Goal: Communication & Community: Share content

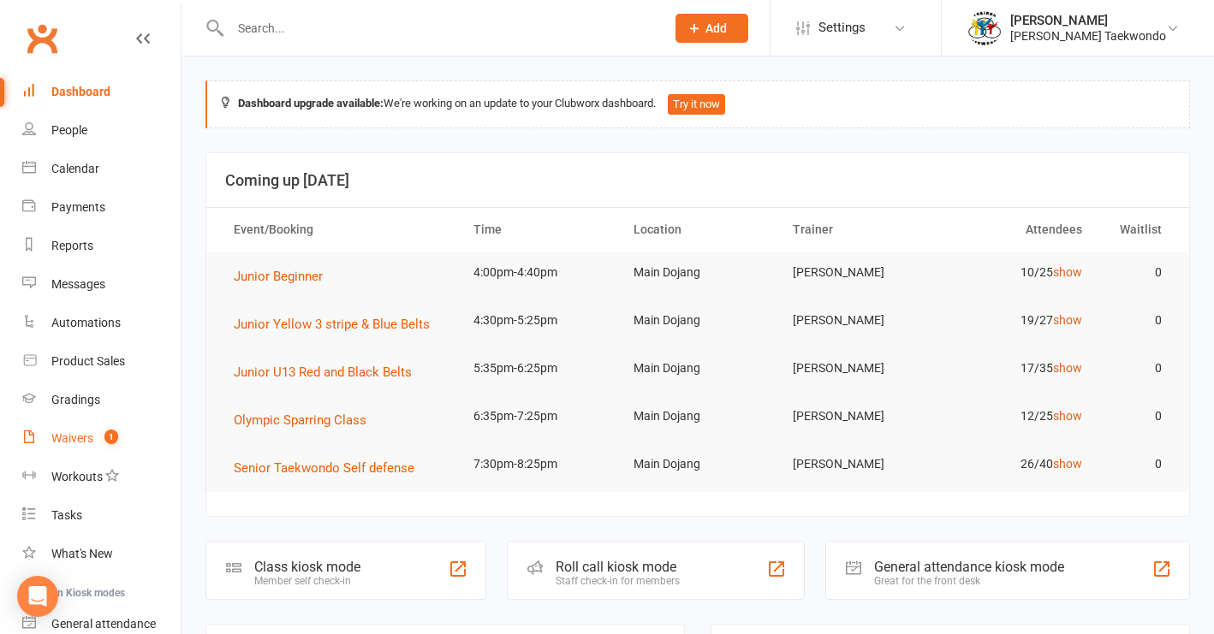
click at [74, 442] on div "Waivers" at bounding box center [72, 438] width 42 height 14
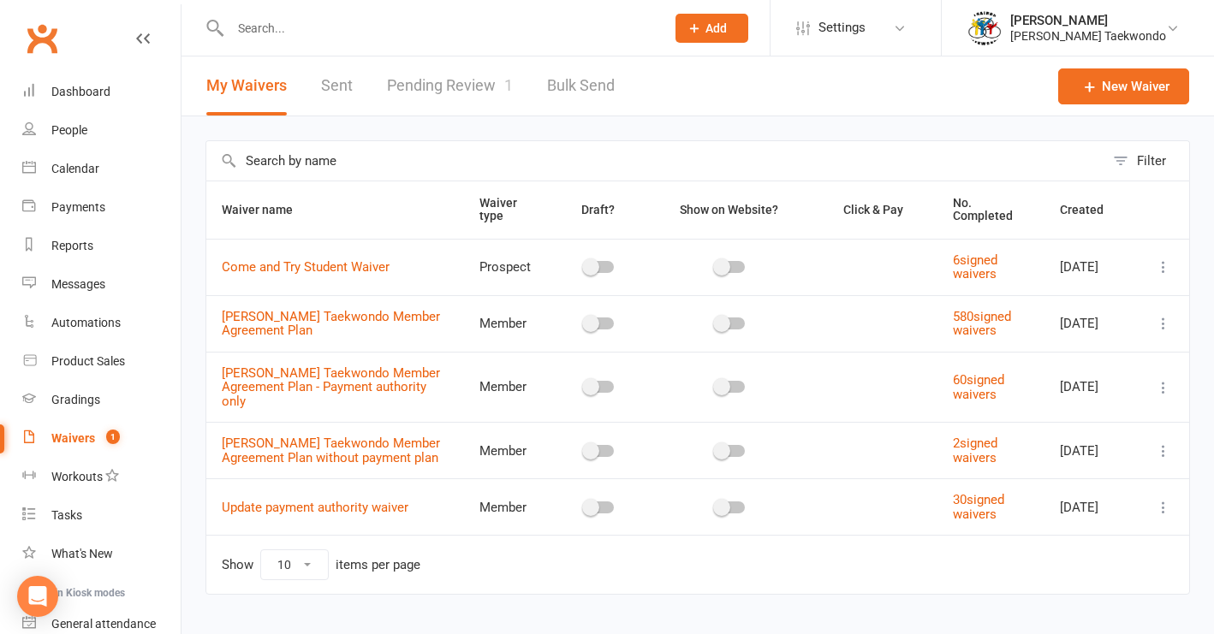
click at [454, 85] on link "Pending Review 1" at bounding box center [450, 85] width 126 height 59
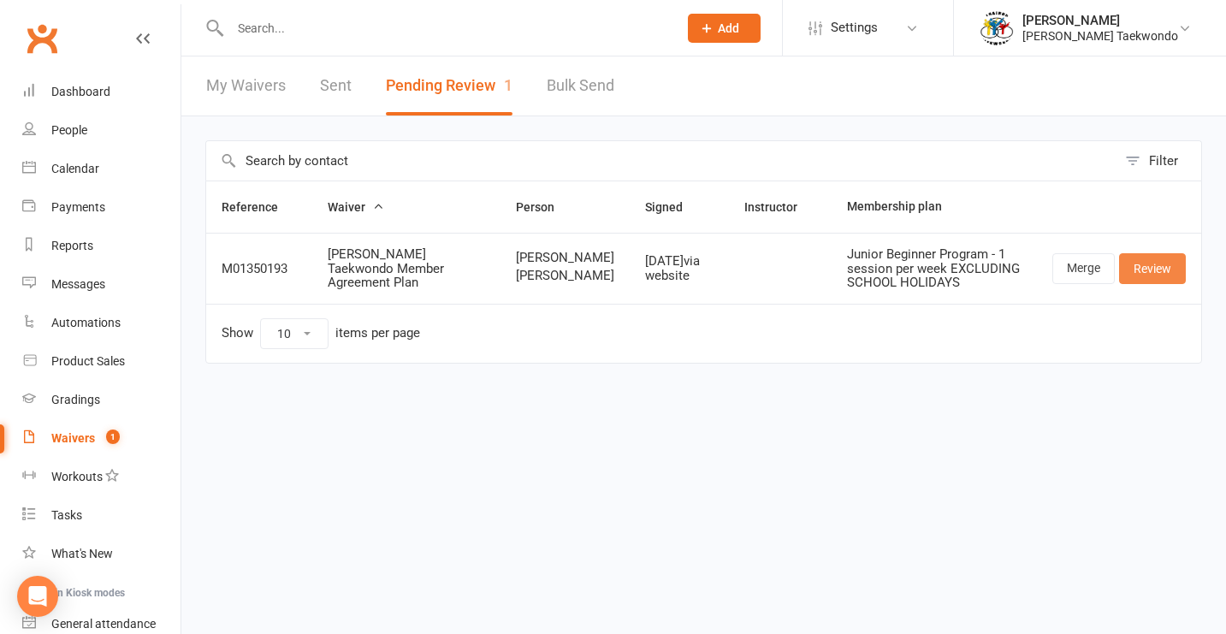
click at [1159, 274] on link "Review" at bounding box center [1152, 268] width 67 height 31
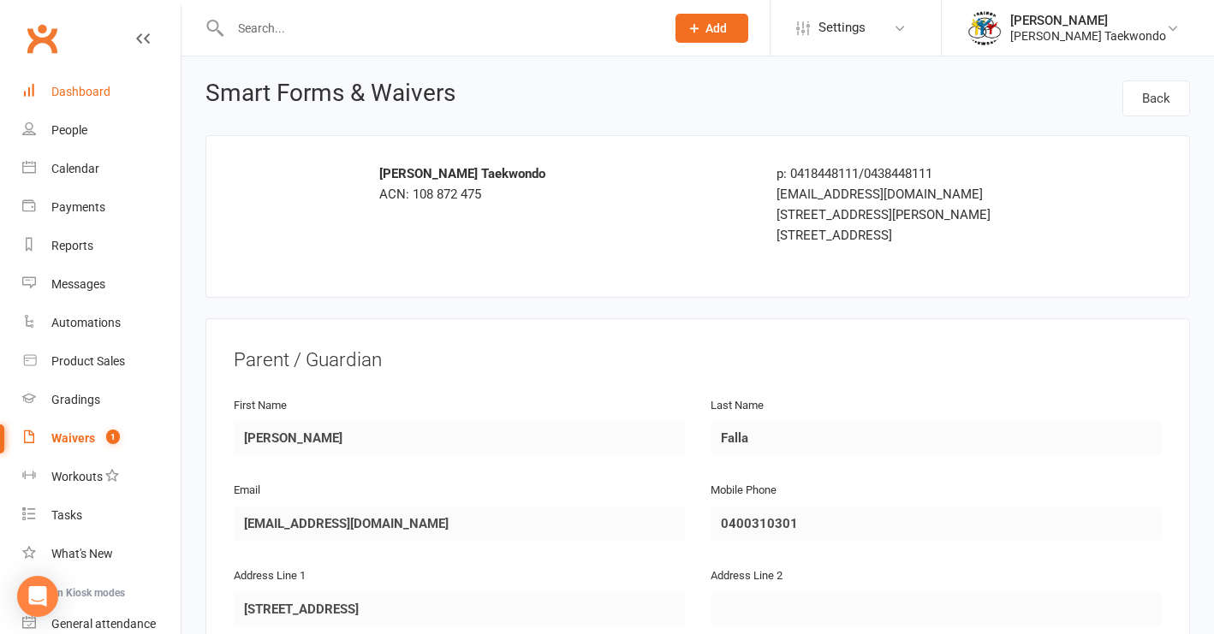
click at [75, 87] on div "Dashboard" at bounding box center [80, 92] width 59 height 14
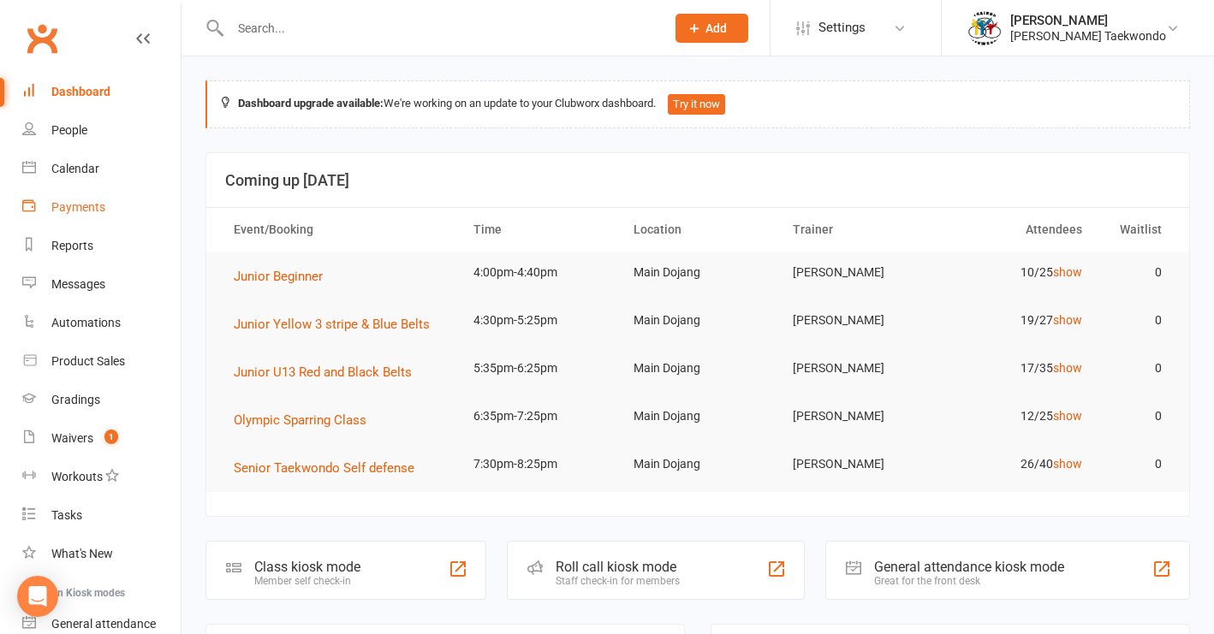
click at [87, 211] on div "Payments" at bounding box center [78, 207] width 54 height 14
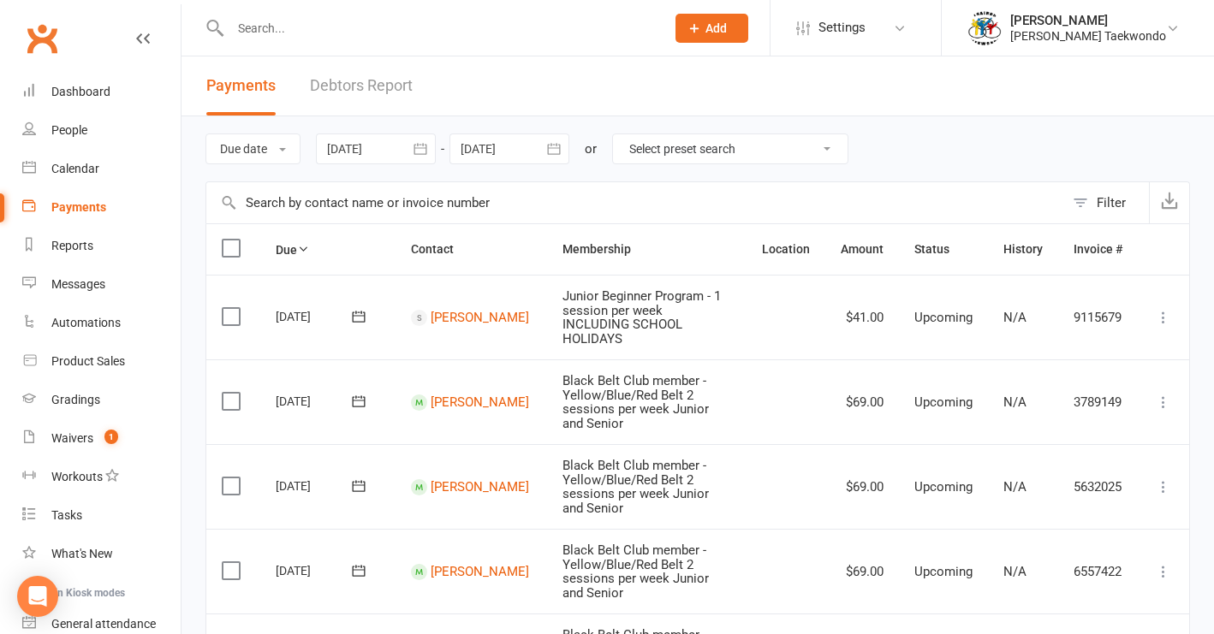
click at [377, 81] on link "Debtors Report" at bounding box center [361, 85] width 103 height 59
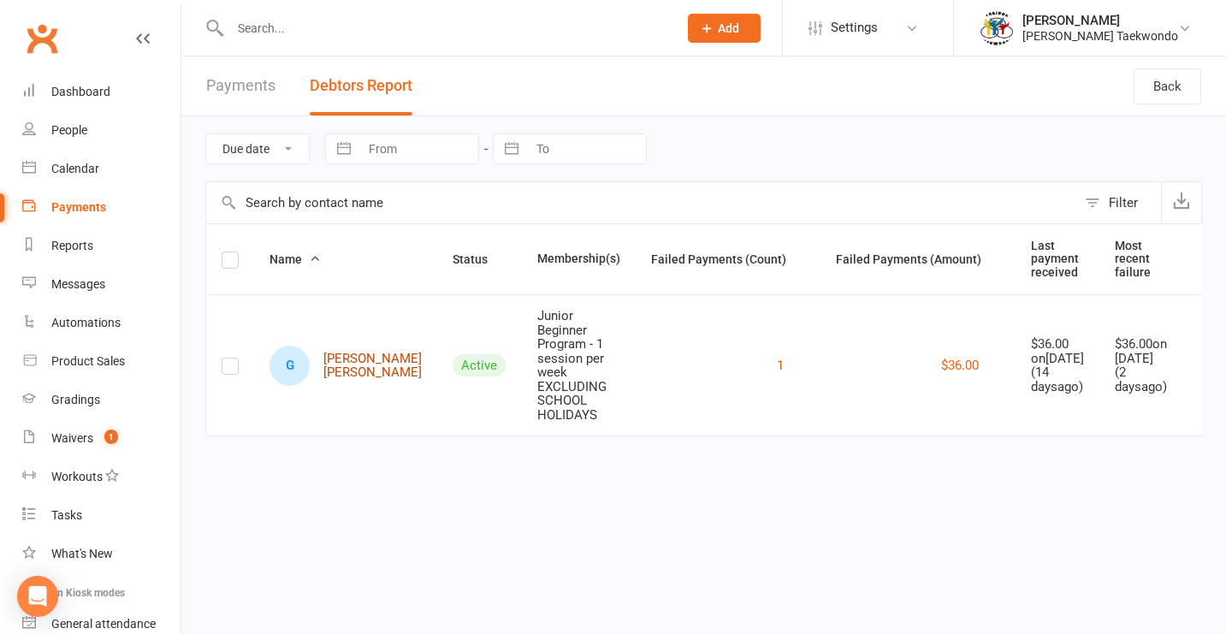
click at [341, 350] on link "G [PERSON_NAME] [PERSON_NAME]" at bounding box center [346, 366] width 152 height 40
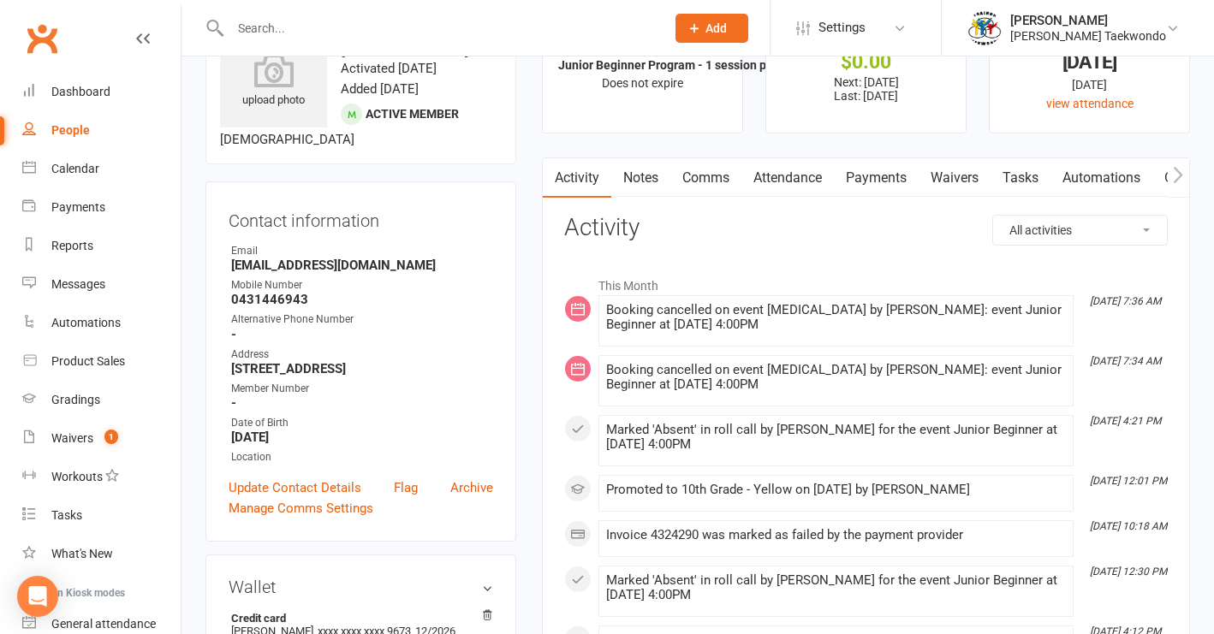
scroll to position [91, 0]
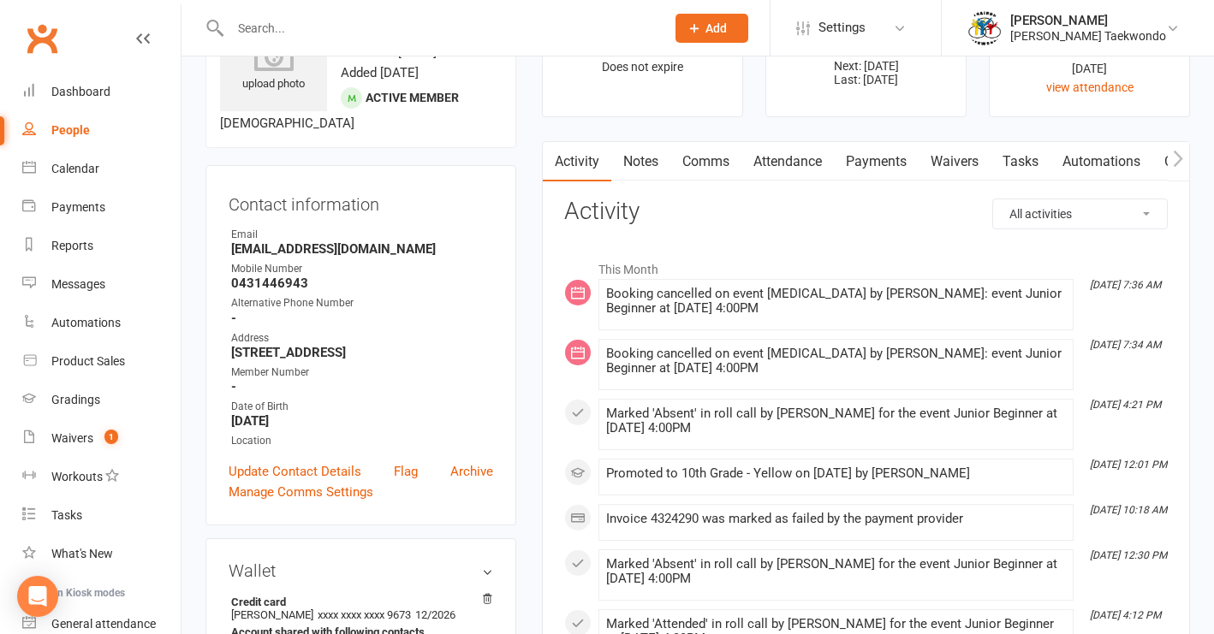
click at [887, 164] on link "Payments" at bounding box center [876, 161] width 85 height 39
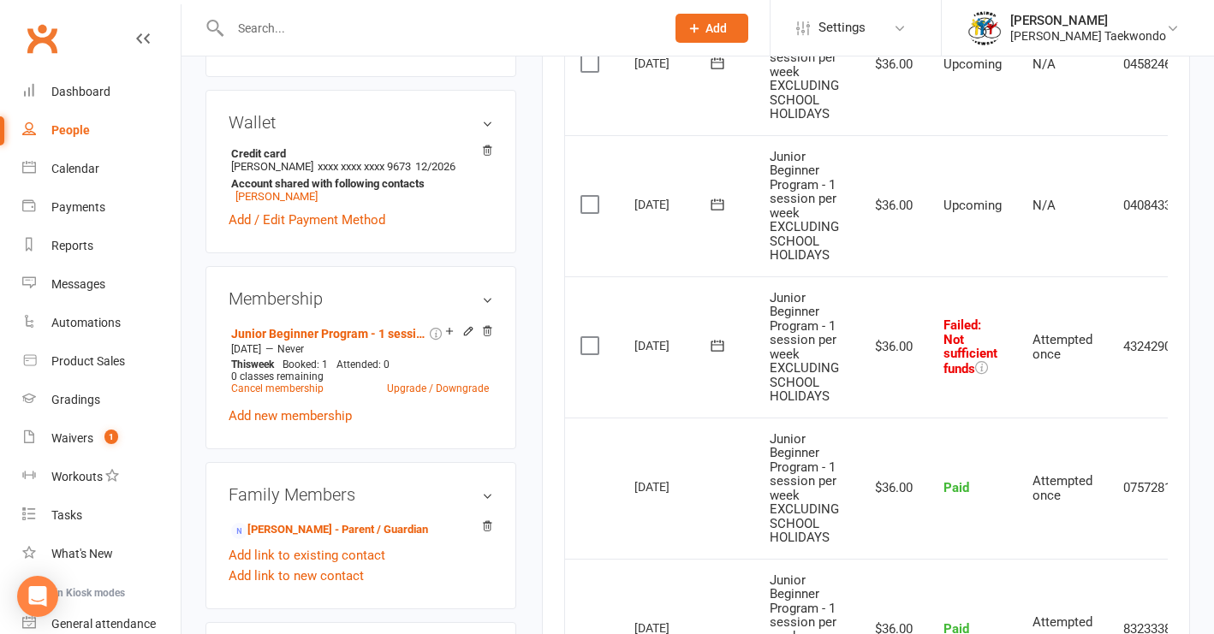
scroll to position [554, 0]
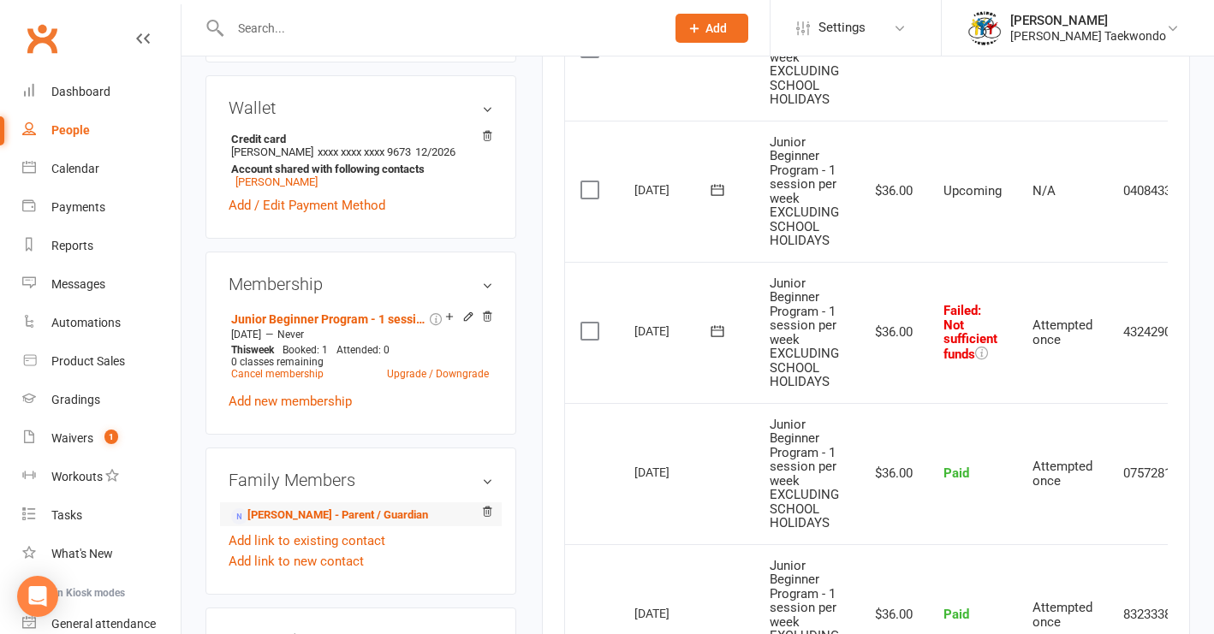
click at [371, 504] on li "[PERSON_NAME] - Parent / Guardian" at bounding box center [360, 514] width 264 height 24
drag, startPoint x: 381, startPoint y: 518, endPoint x: 697, endPoint y: 303, distance: 381.9
click at [387, 513] on link "[PERSON_NAME] - Parent / Guardian" at bounding box center [329, 516] width 197 height 18
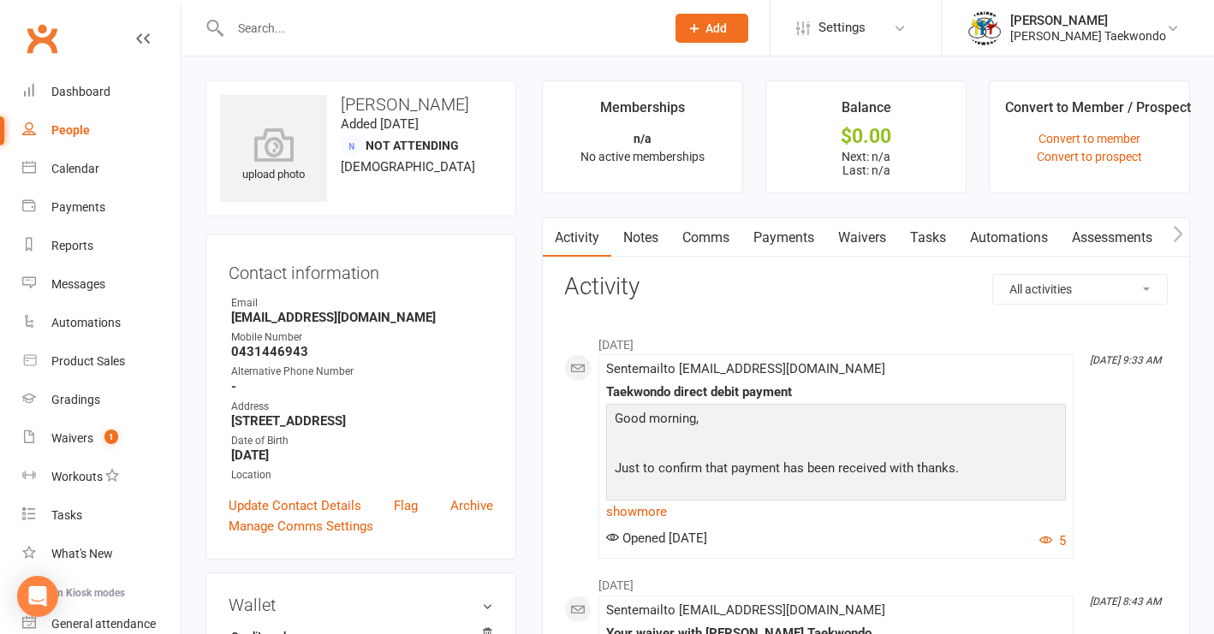
click at [703, 237] on link "Comms" at bounding box center [705, 237] width 71 height 39
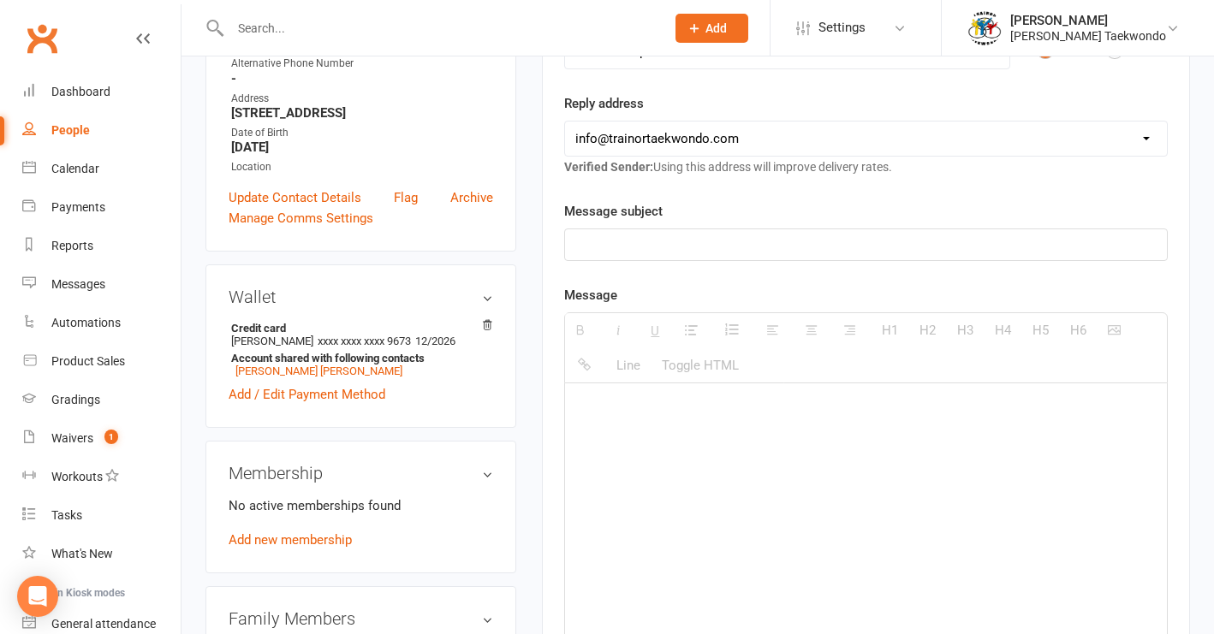
scroll to position [310, 0]
click at [657, 258] on old-template-editor "Template Name Send by Email SMS Message subject Message H1 H2 H3 H4 H5 H6 Line …" at bounding box center [865, 510] width 603 height 622
click at [625, 241] on p at bounding box center [865, 243] width 581 height 21
click at [619, 246] on p "[PERSON_NAME] direct debit" at bounding box center [865, 243] width 581 height 21
click at [619, 434] on div at bounding box center [866, 510] width 602 height 257
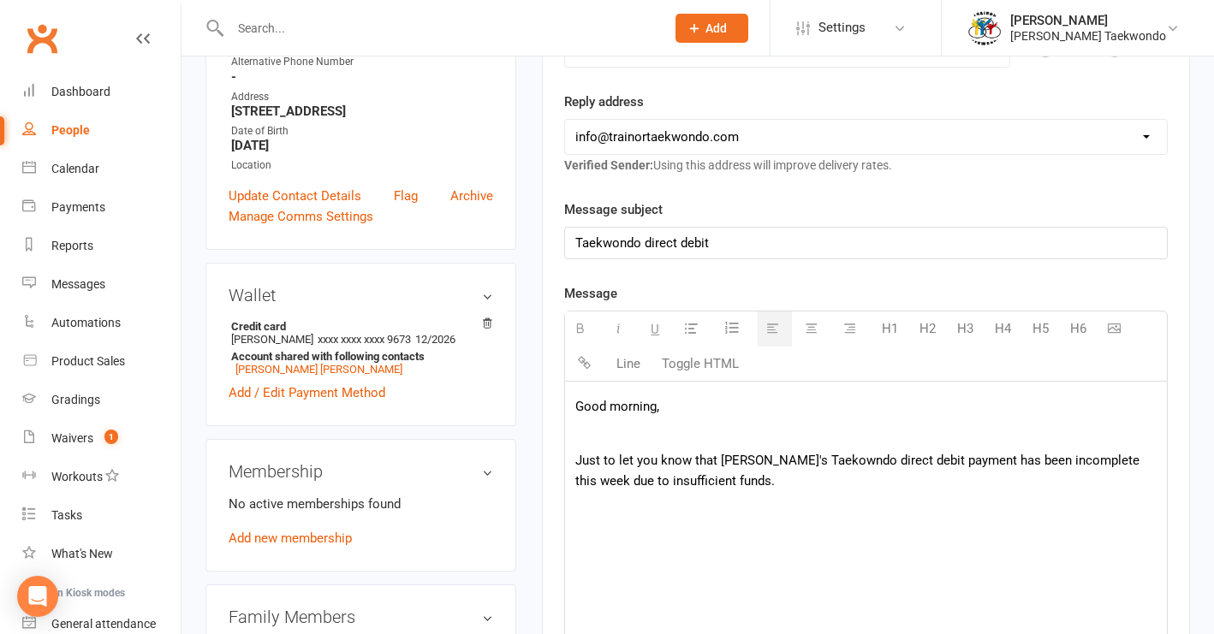
click at [575, 479] on p "Just to let you know that [PERSON_NAME]'s Taekowndo direct debit payment has be…" at bounding box center [865, 470] width 581 height 41
click at [720, 482] on p "Just to let you know that [PERSON_NAME]'s Taekowndo direct debit payment has be…" at bounding box center [865, 470] width 581 height 41
click at [748, 484] on p "Just to let you know that [PERSON_NAME]'s Taekowndo direct debit payment has be…" at bounding box center [865, 470] width 581 height 41
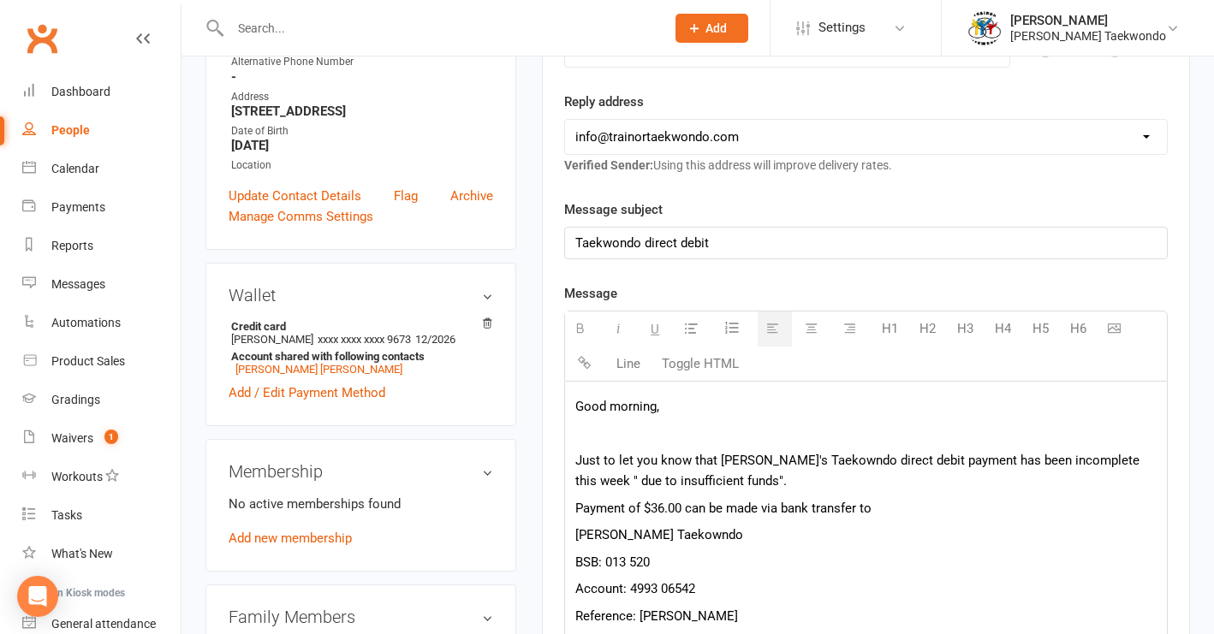
click at [646, 620] on p "Reference: [PERSON_NAME]" at bounding box center [865, 616] width 581 height 21
click at [662, 533] on p "[PERSON_NAME] Taekowndo" at bounding box center [865, 535] width 581 height 21
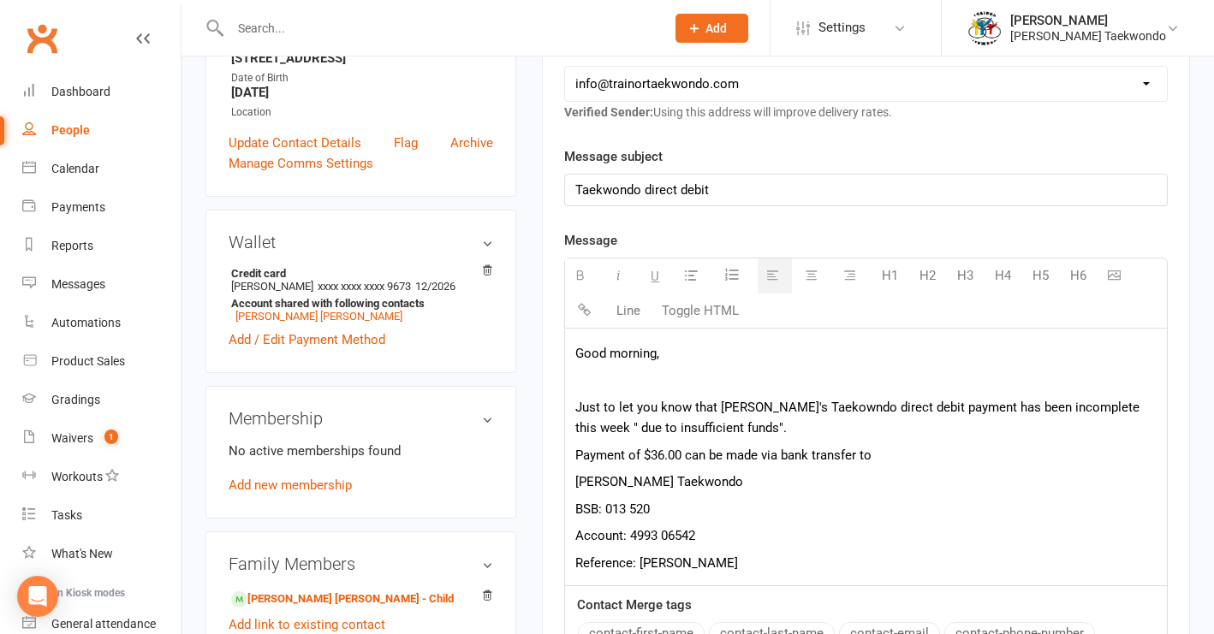
scroll to position [411, 0]
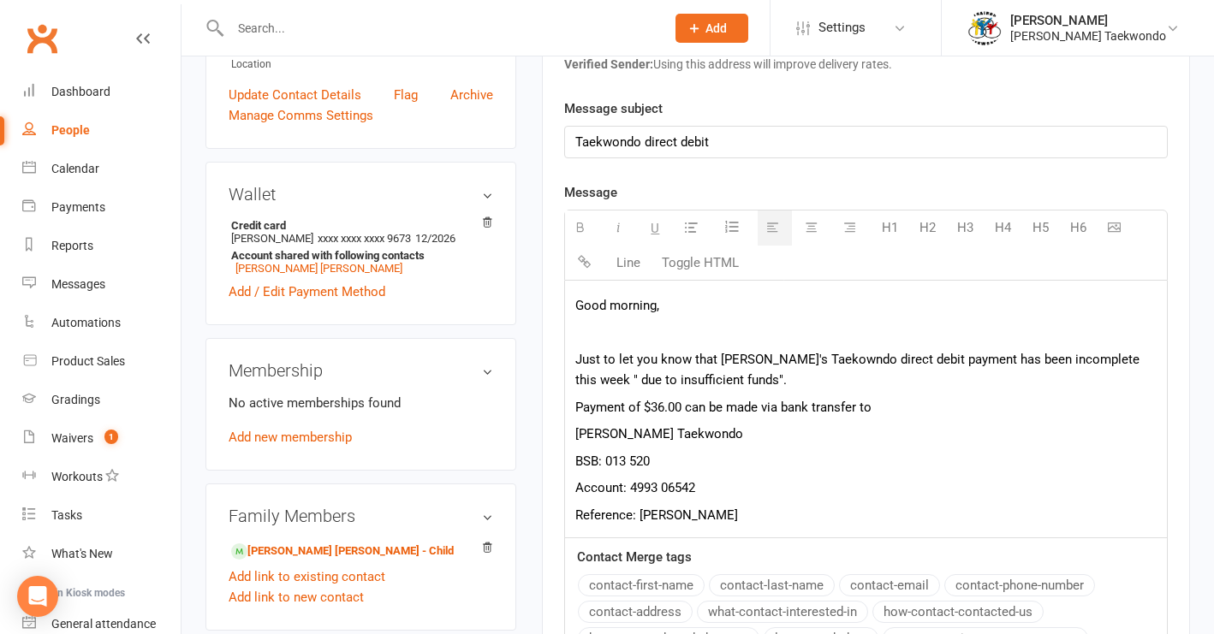
click at [757, 387] on p "Just to let you know that [PERSON_NAME]'s Taekowndo direct debit payment has be…" at bounding box center [865, 369] width 581 height 41
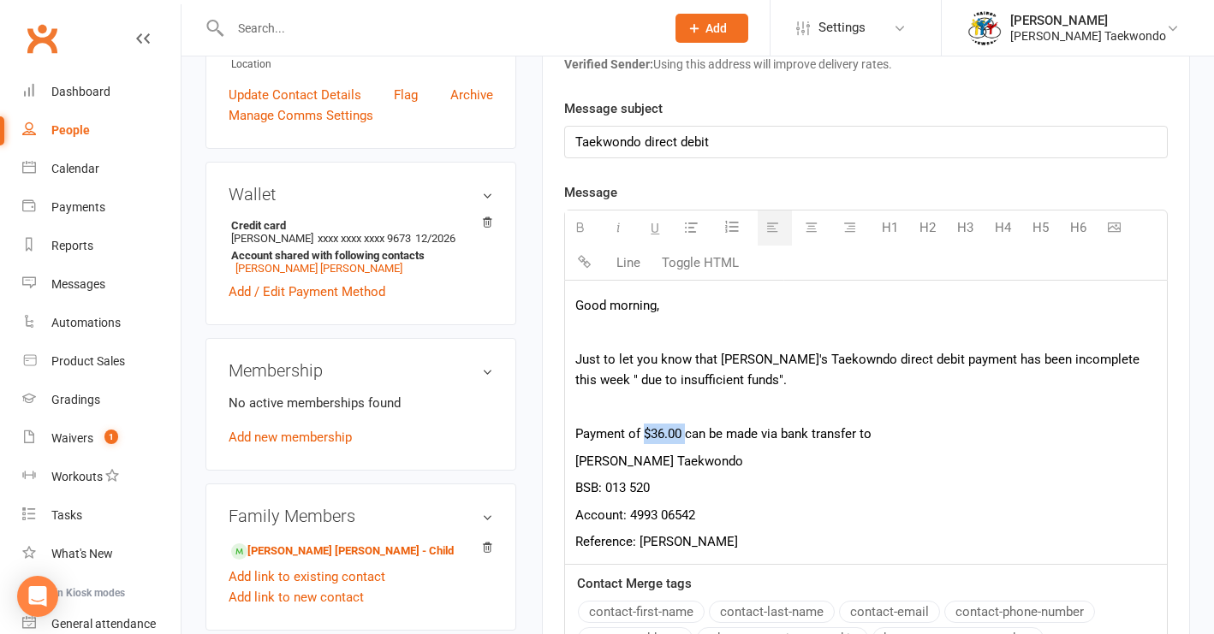
drag, startPoint x: 685, startPoint y: 433, endPoint x: 644, endPoint y: 433, distance: 41.1
click at [644, 433] on p "Payment of $36.00 can be made via bank transfer to" at bounding box center [865, 434] width 581 height 21
click at [579, 223] on icon "button" at bounding box center [579, 227] width 13 height 13
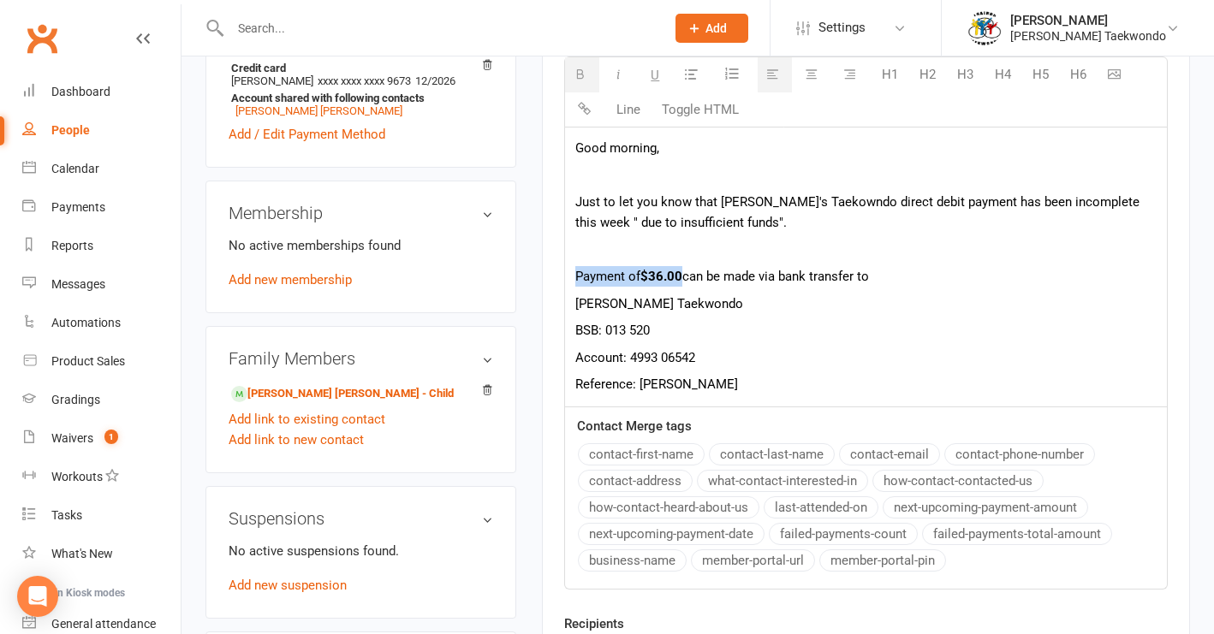
scroll to position [599, 0]
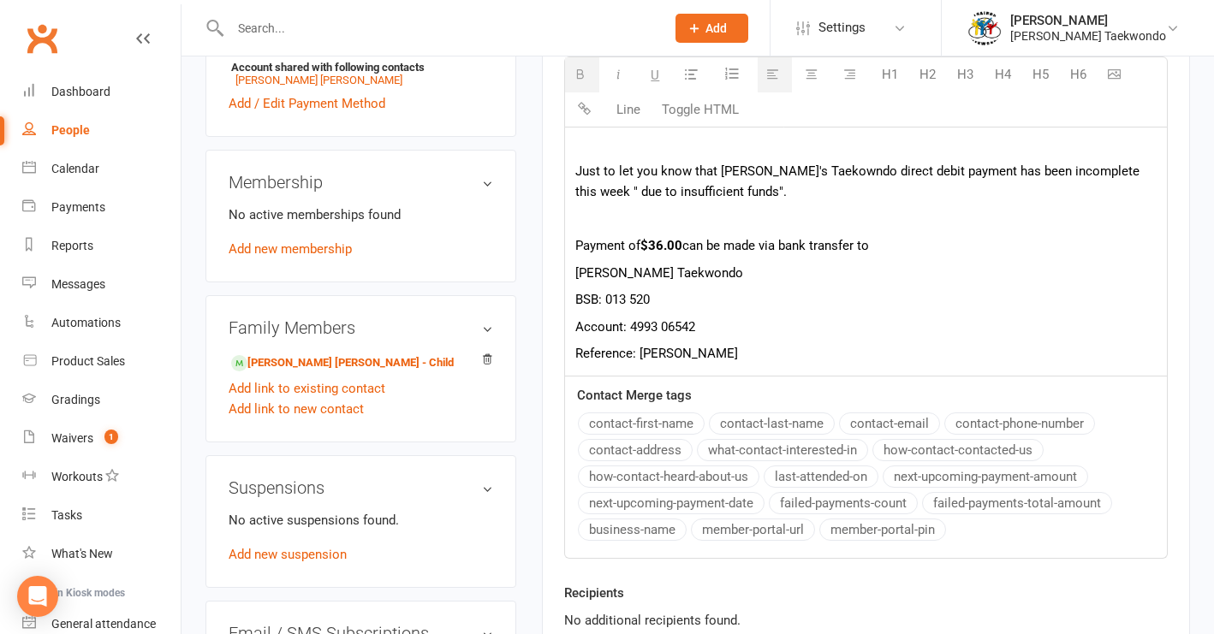
click at [763, 355] on p "Reference: [PERSON_NAME]" at bounding box center [865, 353] width 581 height 21
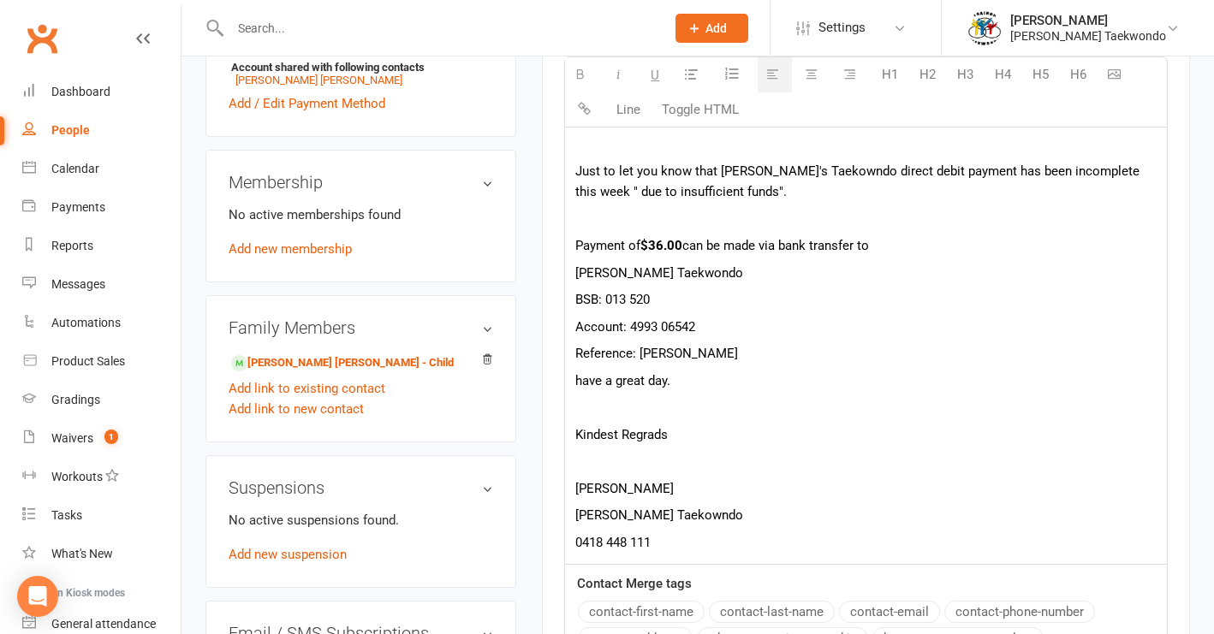
click at [663, 513] on p "[PERSON_NAME] Taekowndo" at bounding box center [865, 515] width 581 height 21
click at [579, 490] on p "[PERSON_NAME]" at bounding box center [865, 488] width 581 height 21
click at [657, 438] on p "Kindest Regrads" at bounding box center [865, 434] width 581 height 21
click at [634, 465] on p at bounding box center [865, 461] width 581 height 21
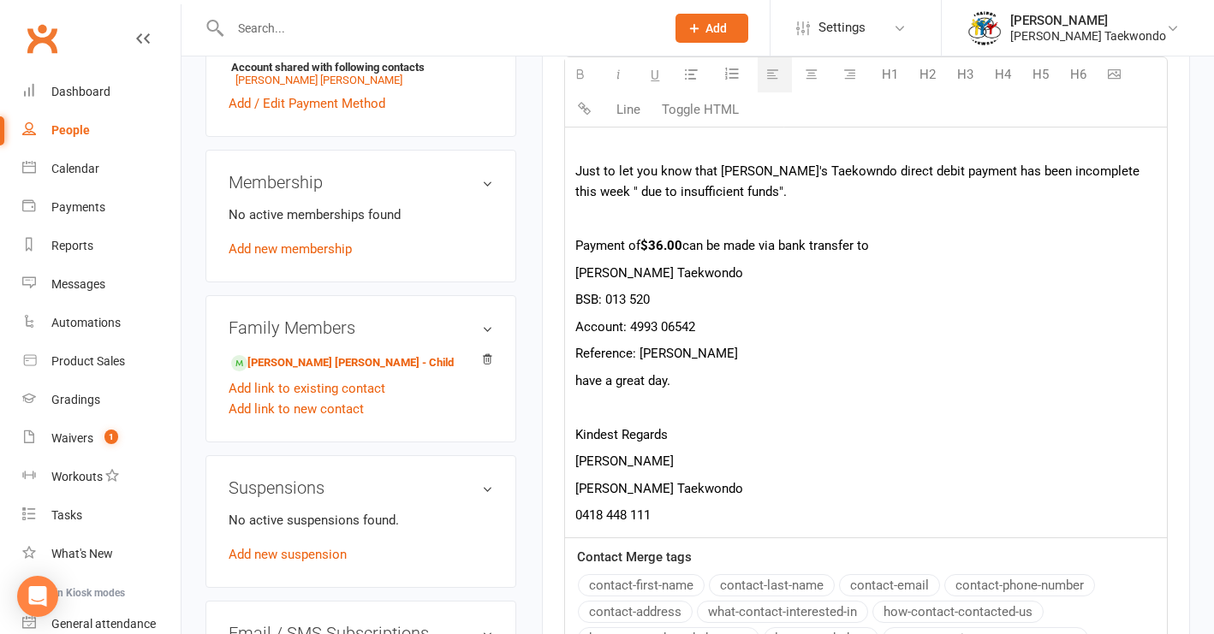
click at [584, 381] on p "have a great day." at bounding box center [865, 381] width 581 height 21
click at [714, 441] on p "Kindest Regards" at bounding box center [865, 434] width 581 height 21
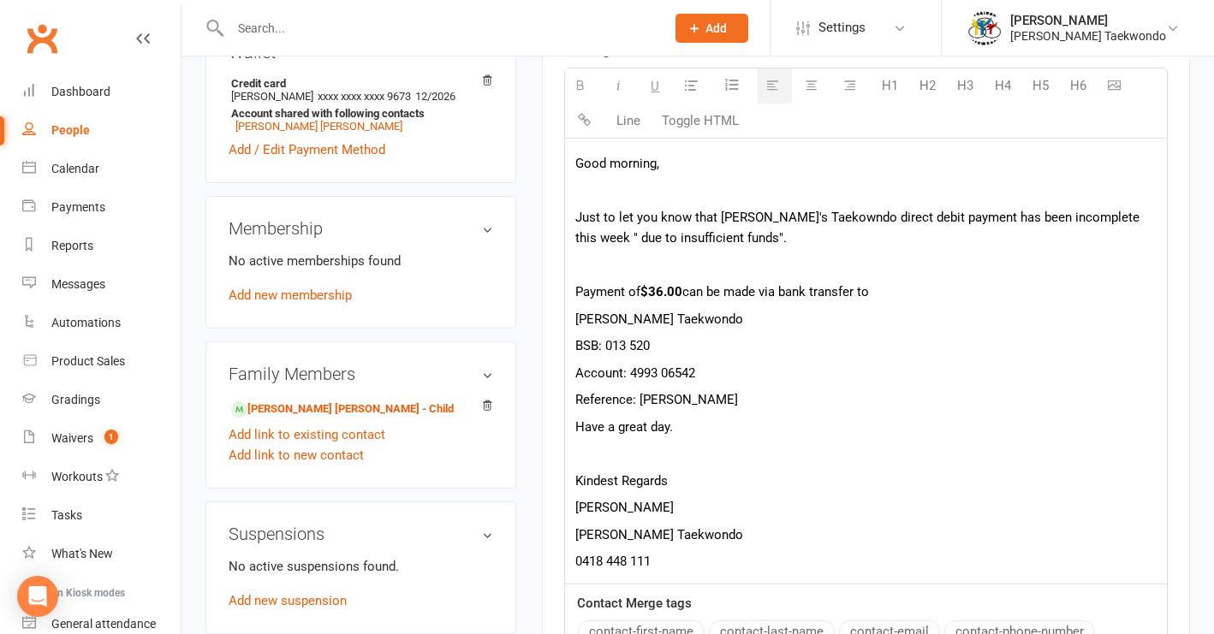
click at [816, 220] on p "Just to let you know that [PERSON_NAME]'s Taekowndo direct debit payment has be…" at bounding box center [865, 227] width 581 height 41
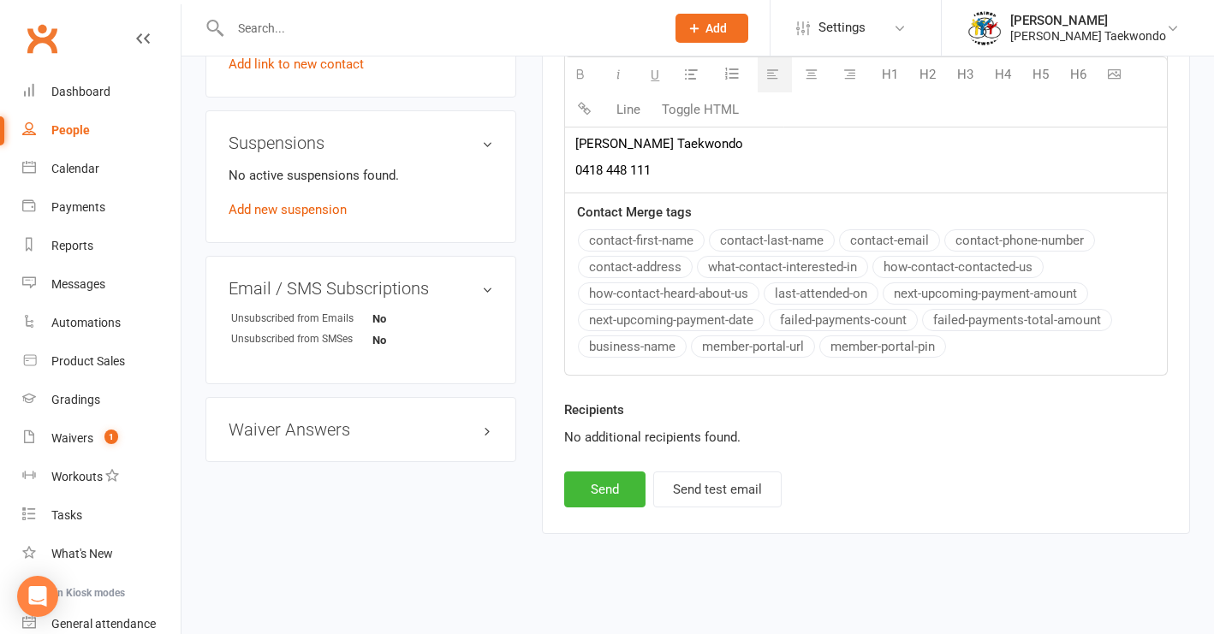
scroll to position [965, 0]
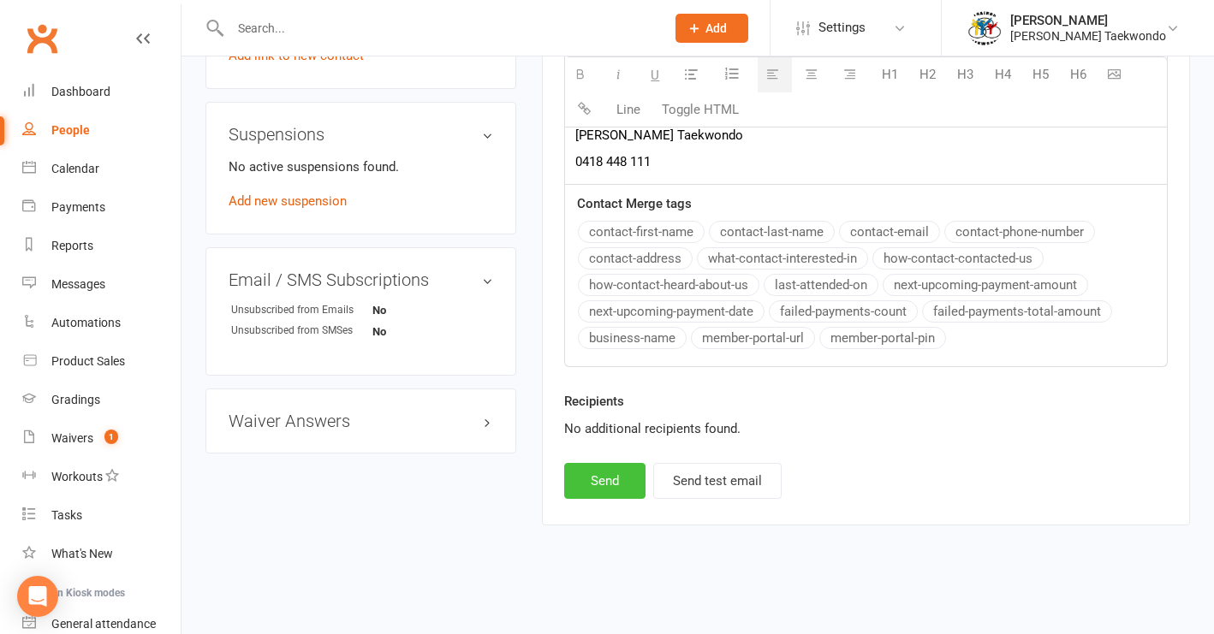
click at [610, 469] on button "Send" at bounding box center [604, 481] width 81 height 36
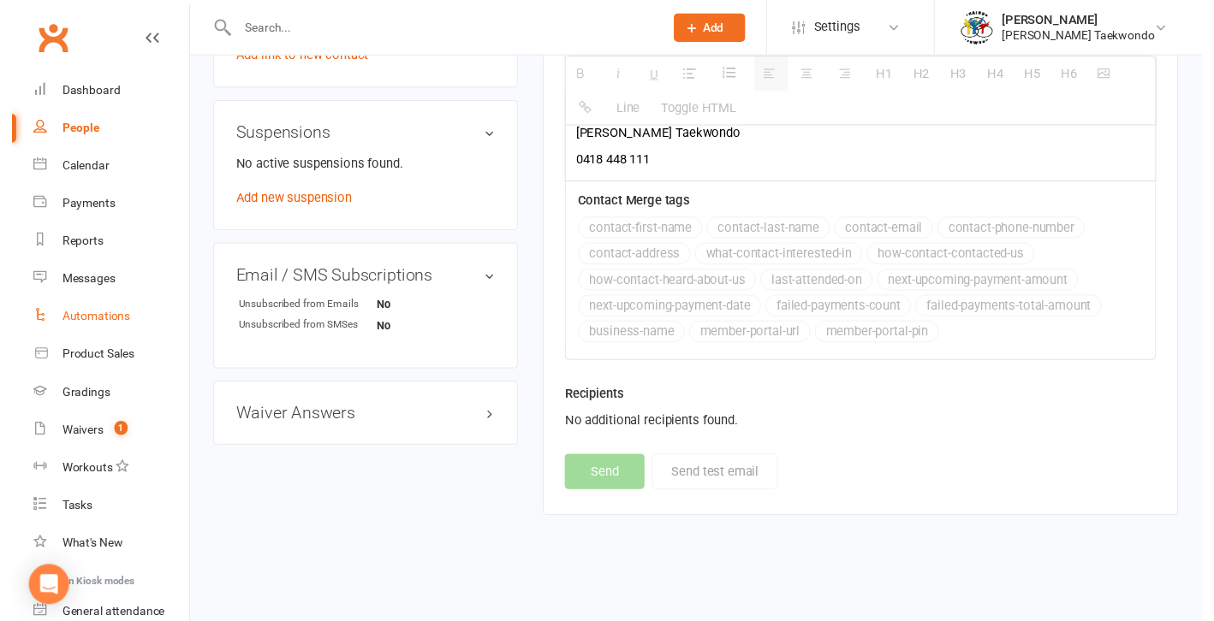
scroll to position [899, 0]
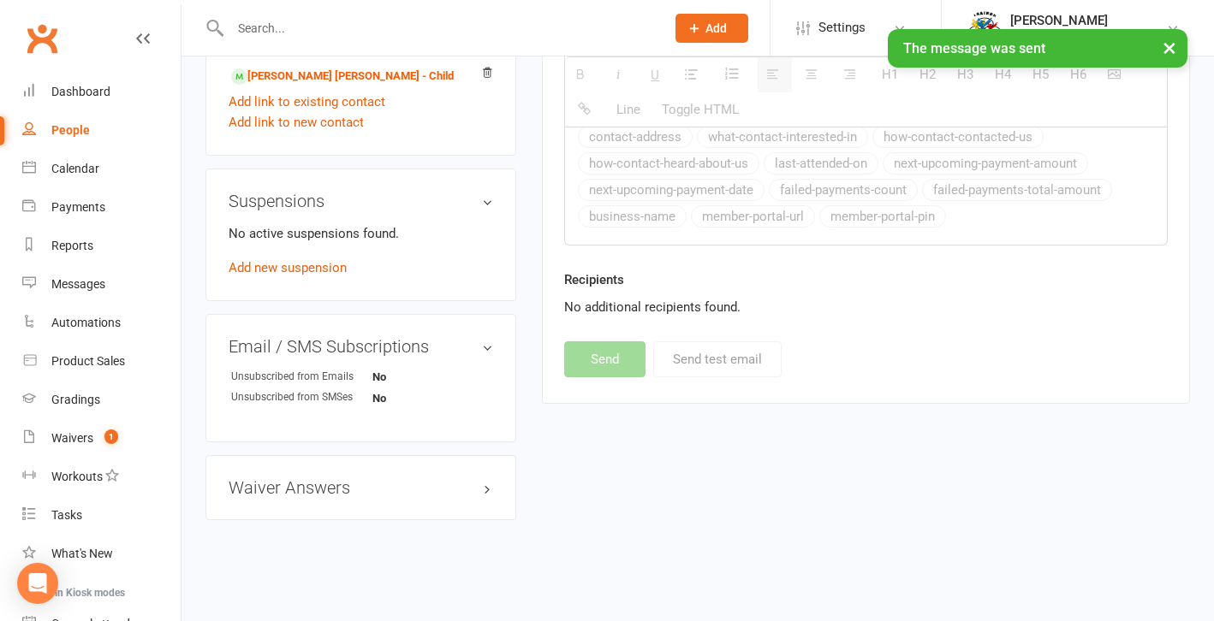
click at [260, 26] on input "text" at bounding box center [439, 28] width 428 height 24
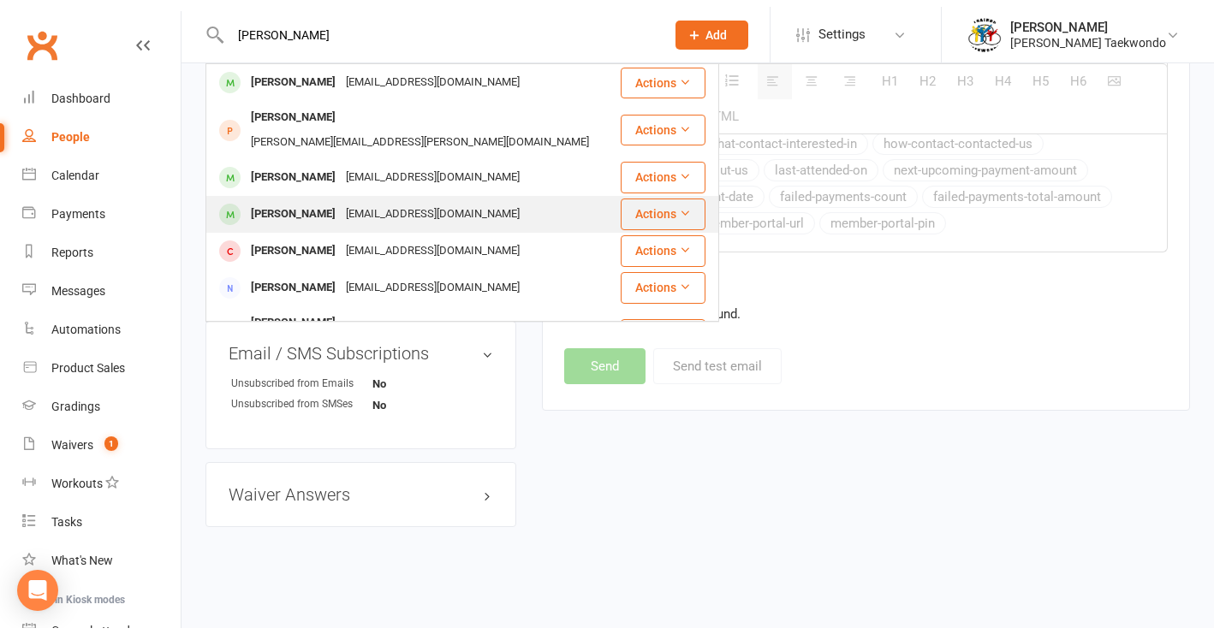
scroll to position [887, 0]
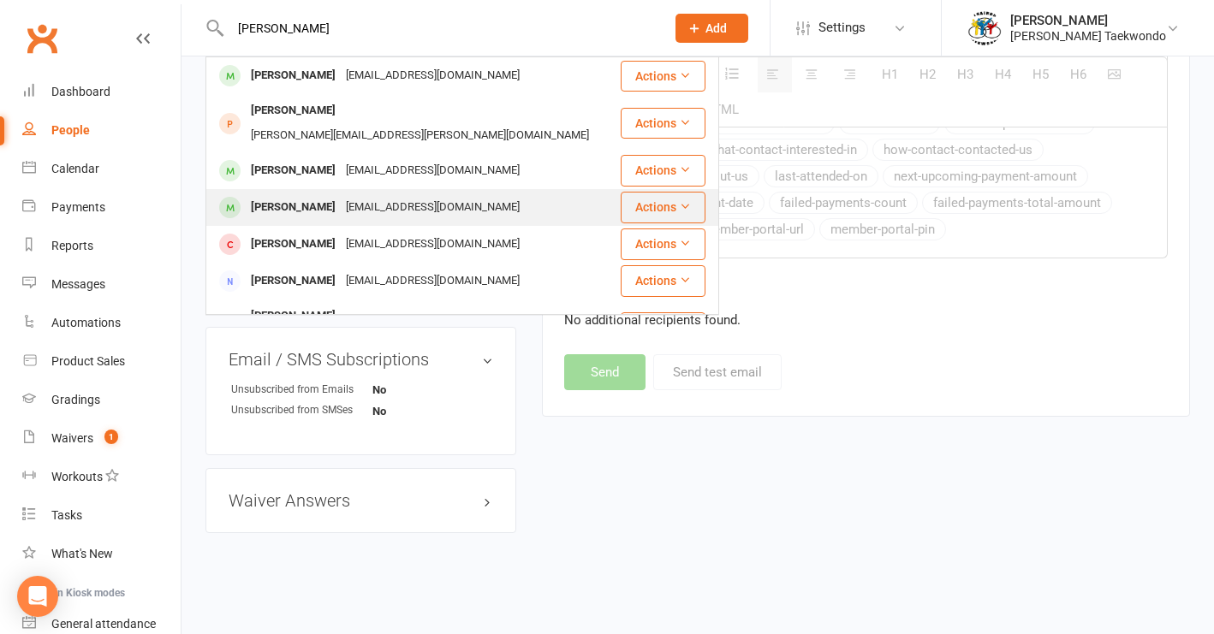
type input "[PERSON_NAME]"
click at [296, 195] on div "[PERSON_NAME]" at bounding box center [293, 207] width 95 height 25
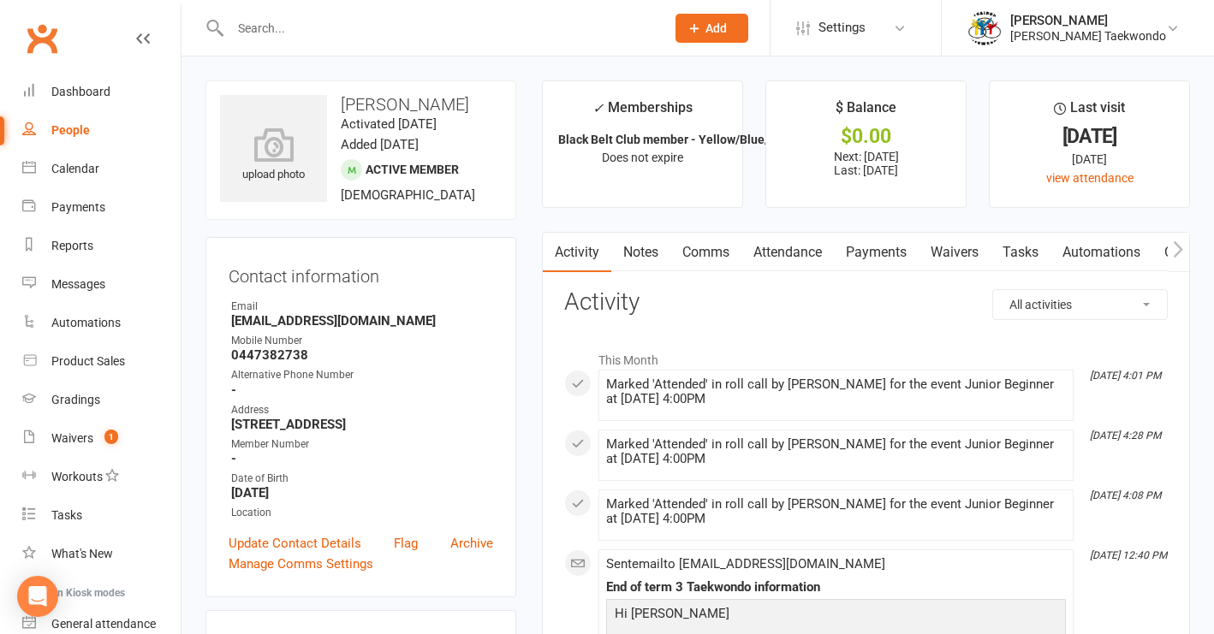
drag, startPoint x: 866, startPoint y: 253, endPoint x: 1200, endPoint y: 204, distance: 337.4
click at [866, 253] on link "Payments" at bounding box center [876, 252] width 85 height 39
